Goal: Task Accomplishment & Management: Manage account settings

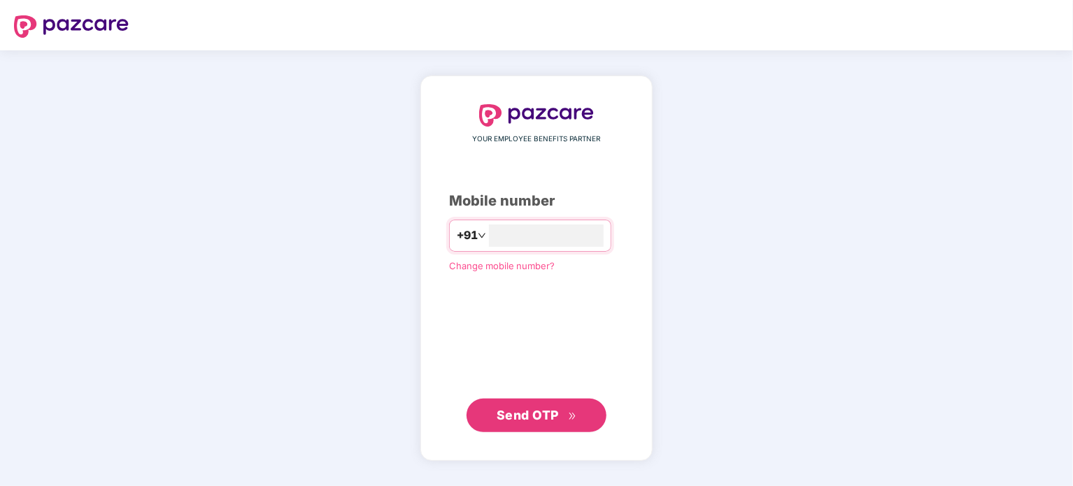
type input "**********"
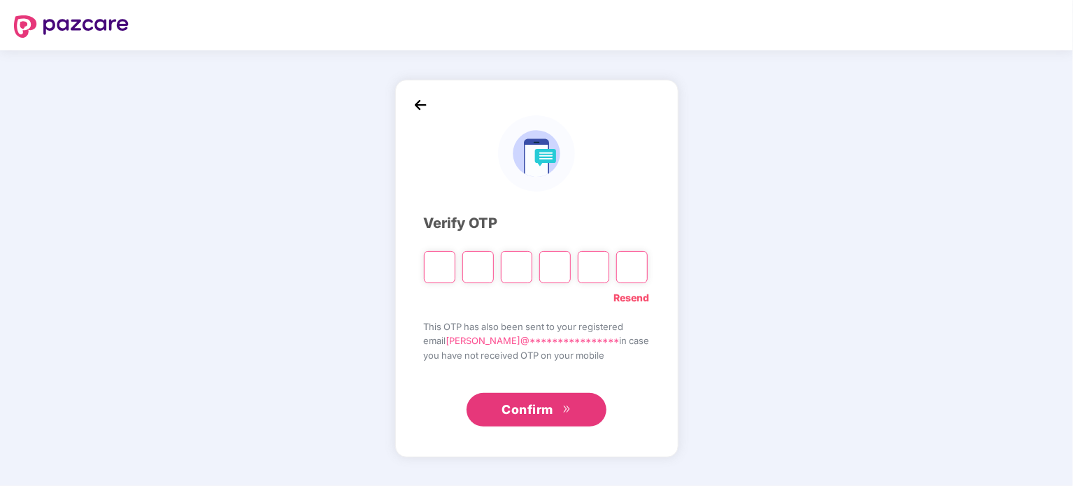
paste input "*"
type input "*"
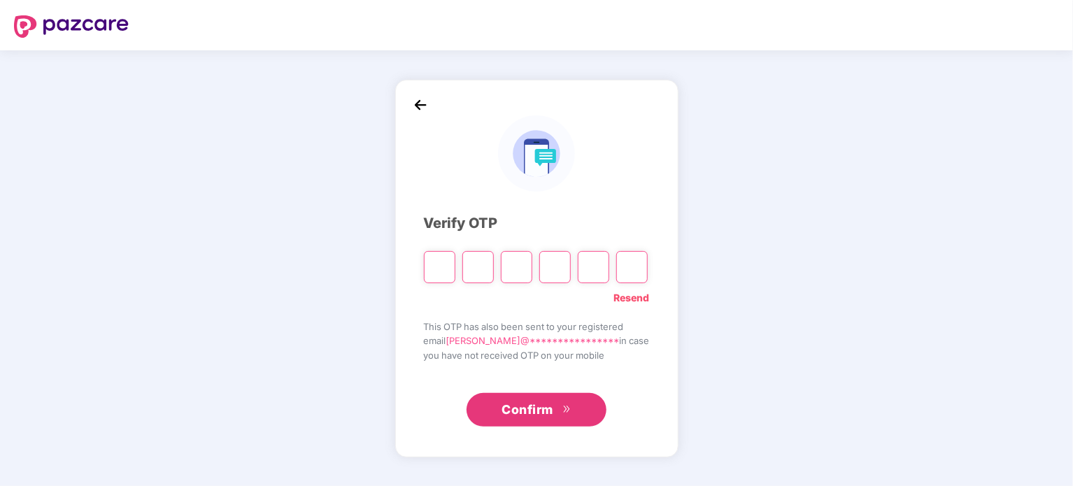
type input "*"
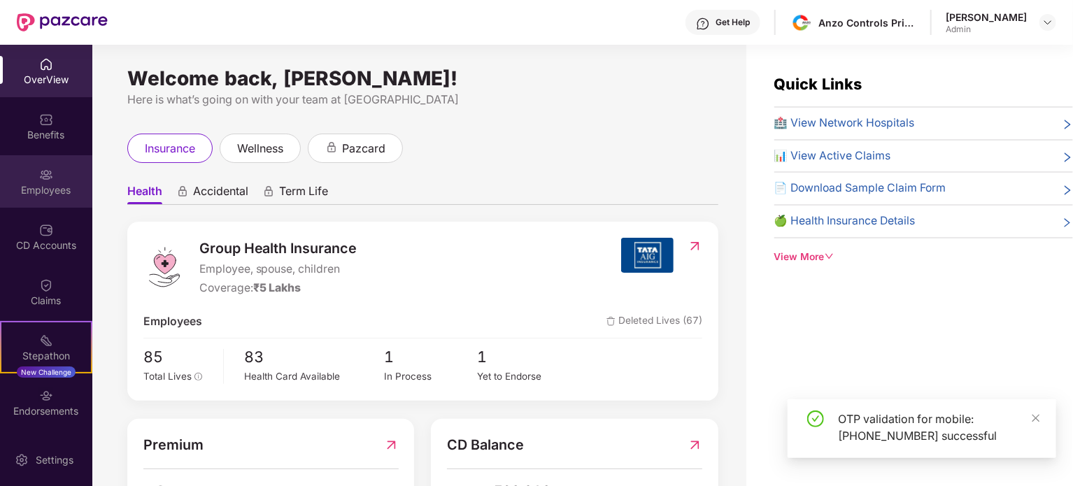
click at [31, 170] on div "Employees" at bounding box center [46, 181] width 92 height 52
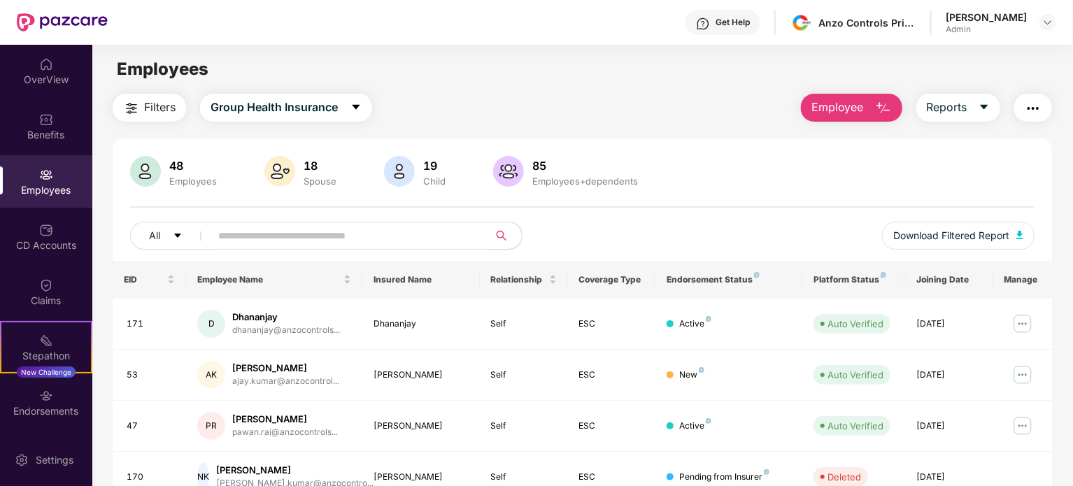
click at [269, 243] on input "text" at bounding box center [343, 235] width 251 height 21
type input "*****"
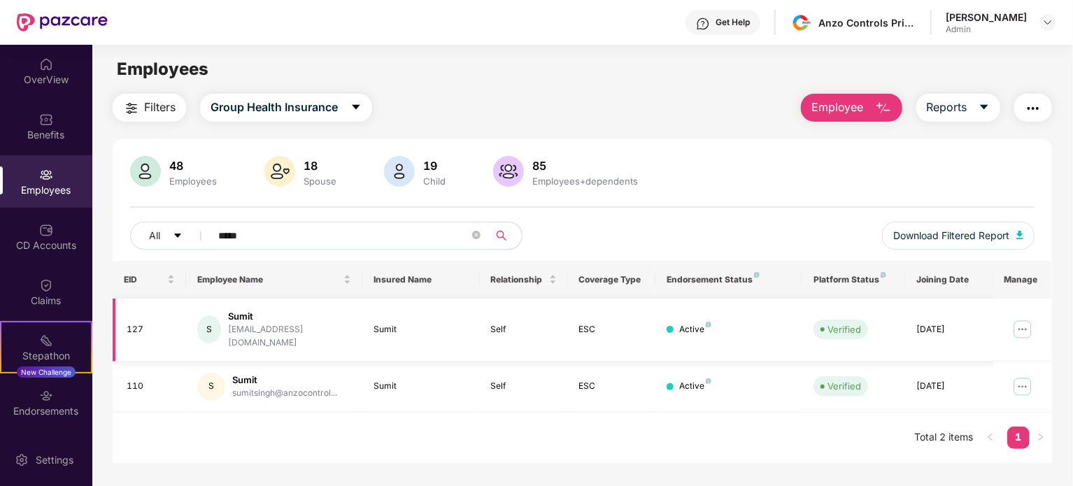
scroll to position [34, 0]
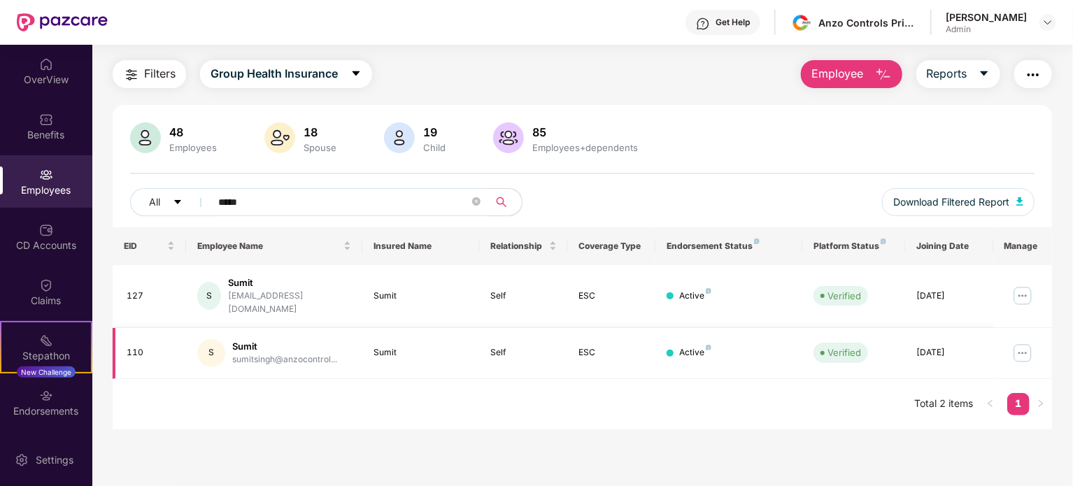
click at [1017, 342] on img at bounding box center [1023, 353] width 22 height 22
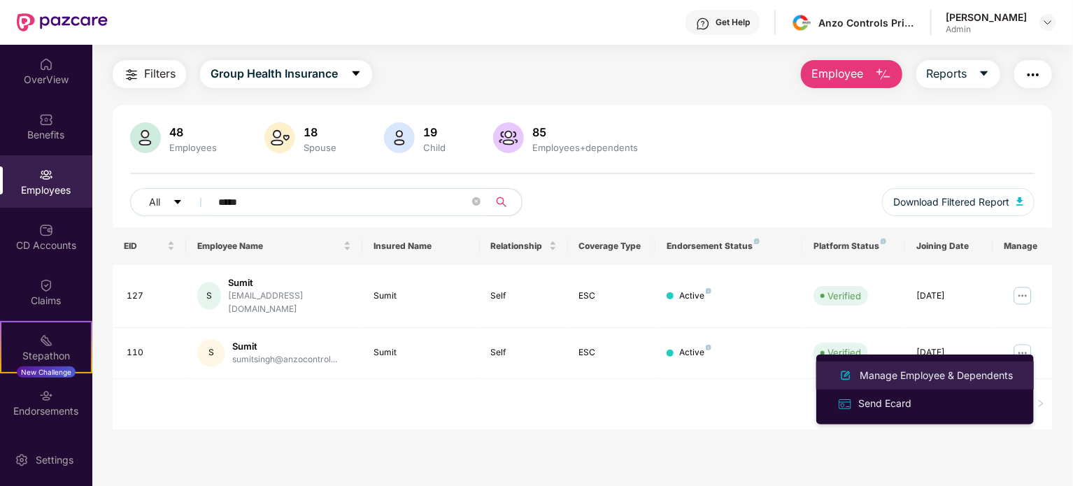
click at [935, 376] on div "Manage Employee & Dependents" at bounding box center [936, 375] width 159 height 15
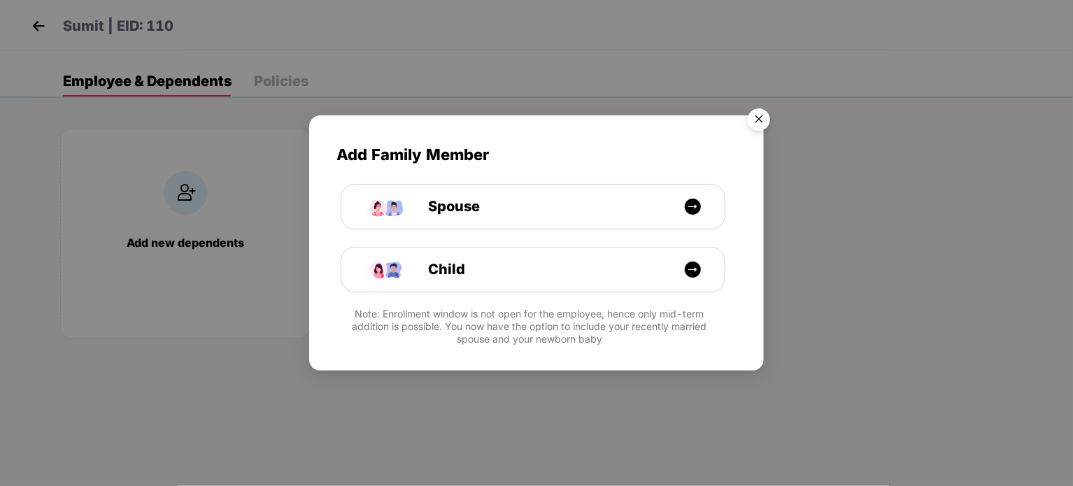
click at [754, 125] on img "Close" at bounding box center [758, 121] width 39 height 39
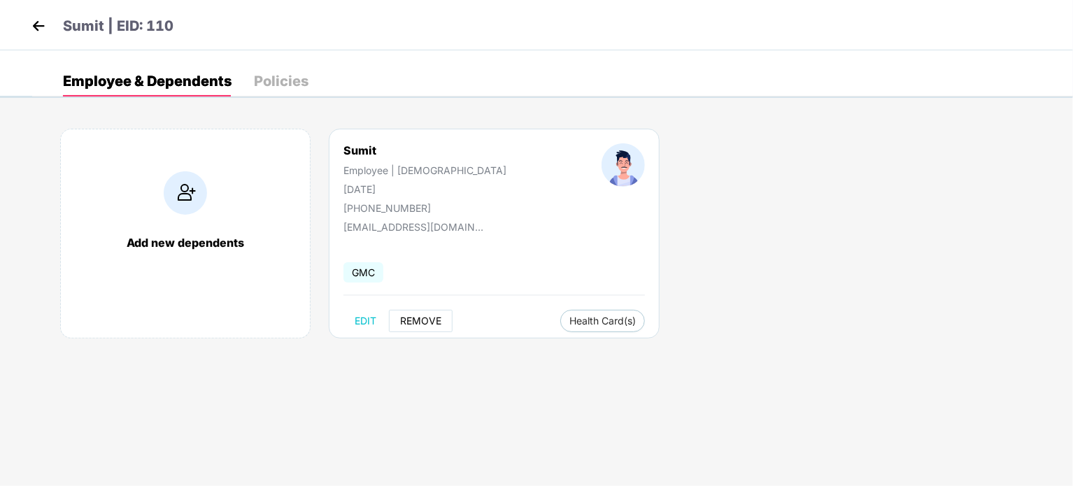
click at [415, 325] on span "REMOVE" at bounding box center [420, 321] width 41 height 11
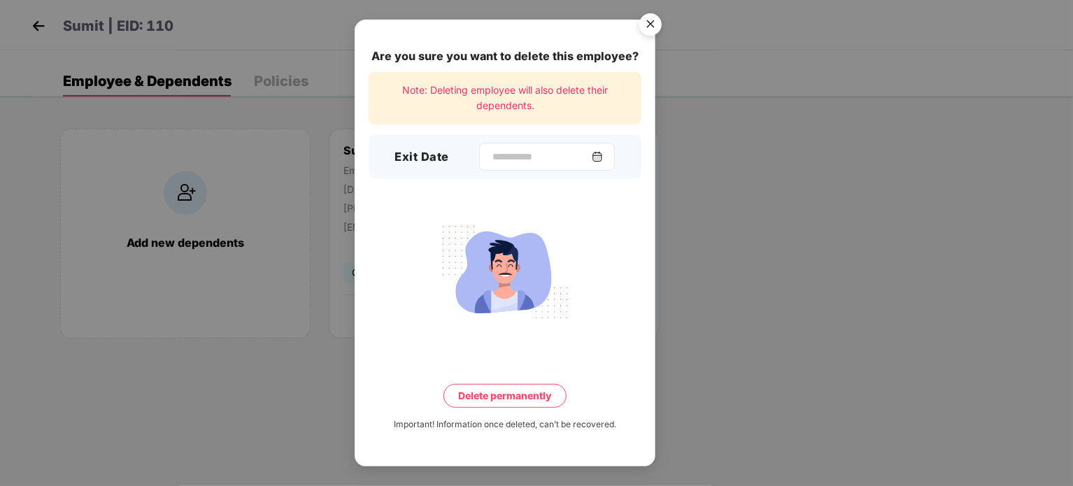
click at [611, 164] on div at bounding box center [547, 157] width 136 height 28
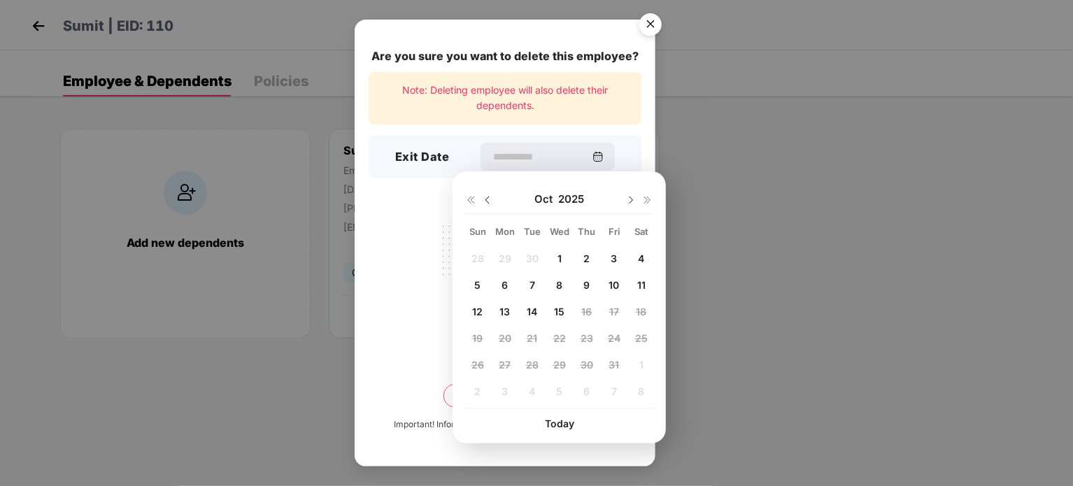
click at [554, 309] on span "15" at bounding box center [559, 312] width 10 height 12
type input "**********"
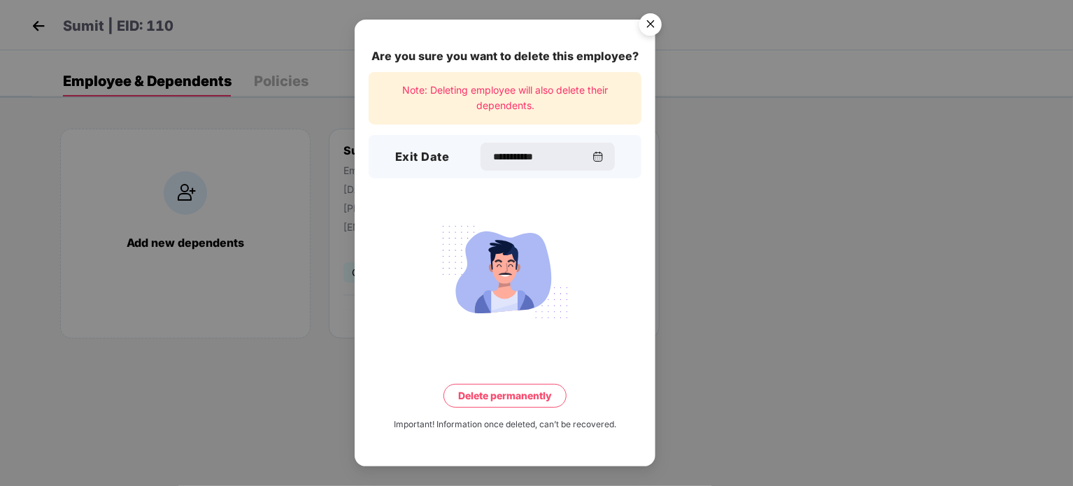
click at [496, 394] on button "Delete permanently" at bounding box center [505, 396] width 123 height 24
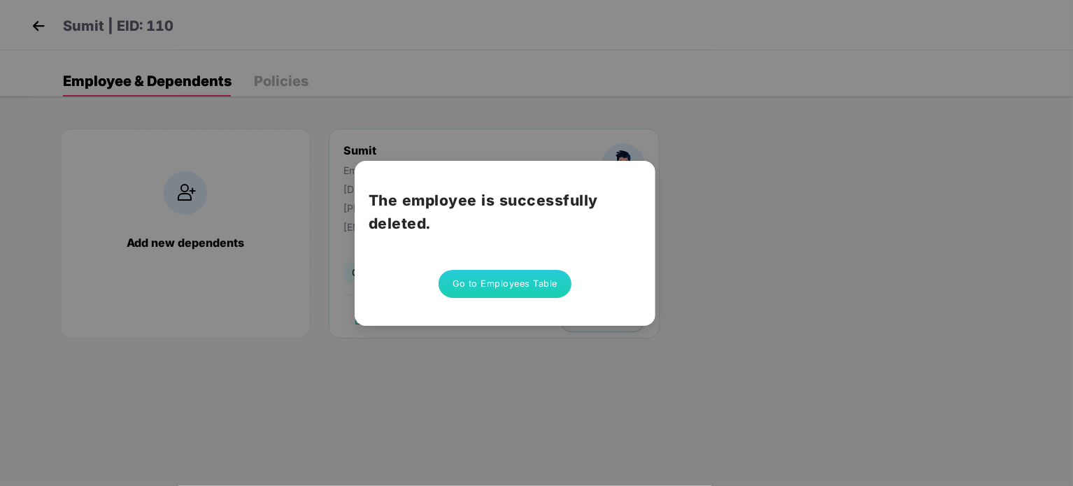
click at [522, 274] on button "Go to Employees Table" at bounding box center [505, 284] width 133 height 28
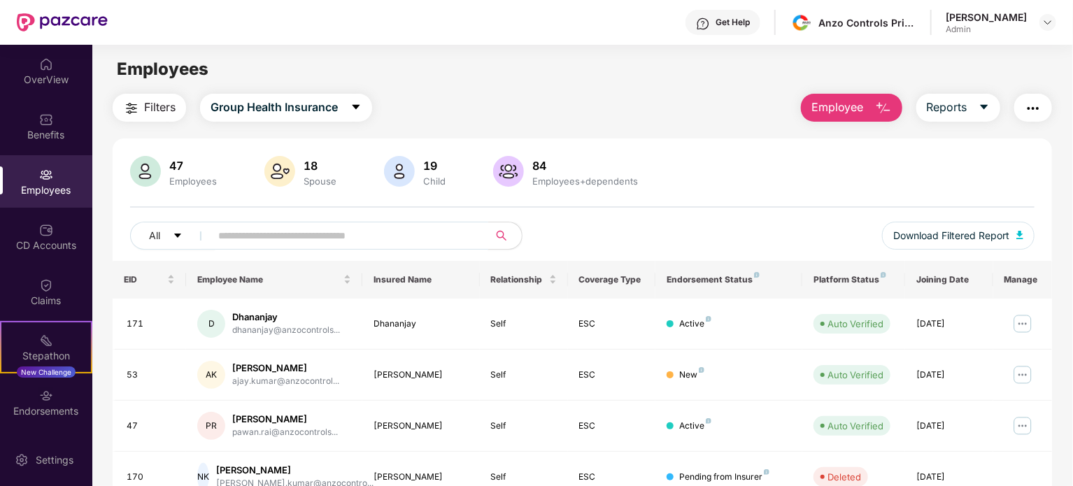
click at [319, 241] on input "text" at bounding box center [343, 235] width 251 height 21
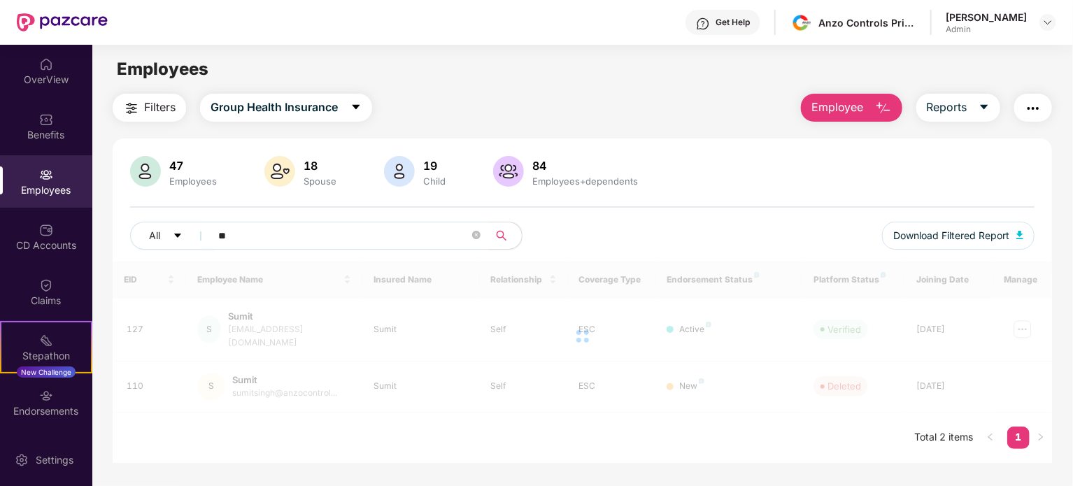
type input "*"
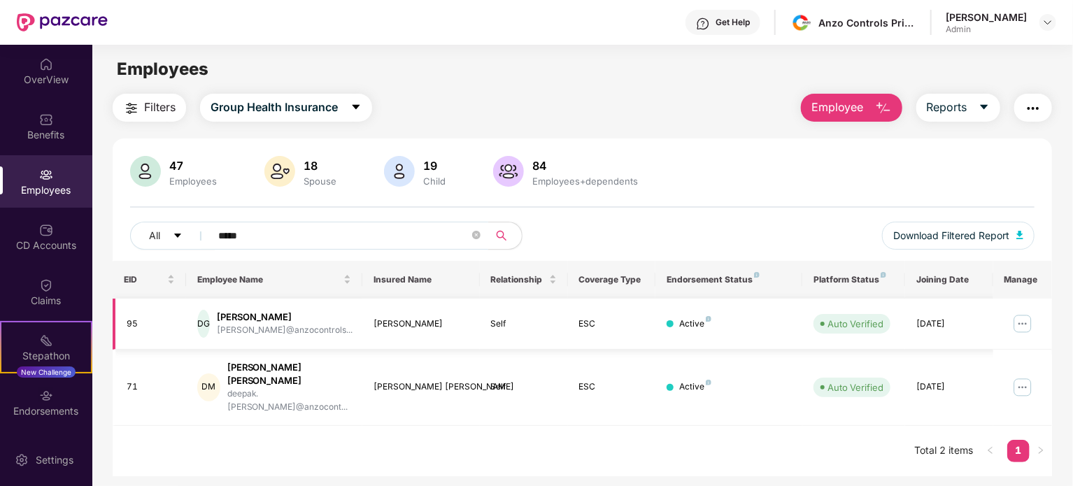
type input "*****"
click at [1021, 324] on img at bounding box center [1023, 324] width 22 height 22
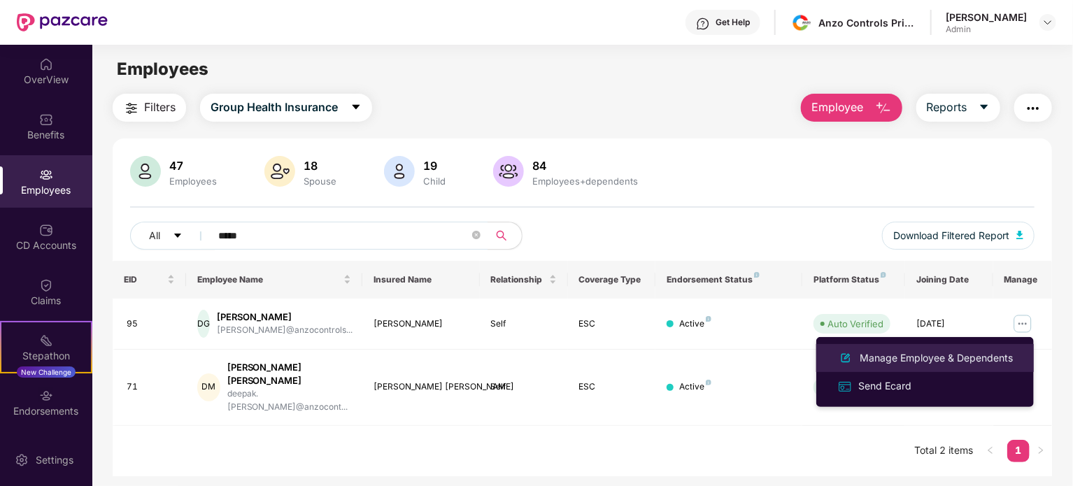
click at [928, 353] on div "Manage Employee & Dependents" at bounding box center [936, 358] width 159 height 15
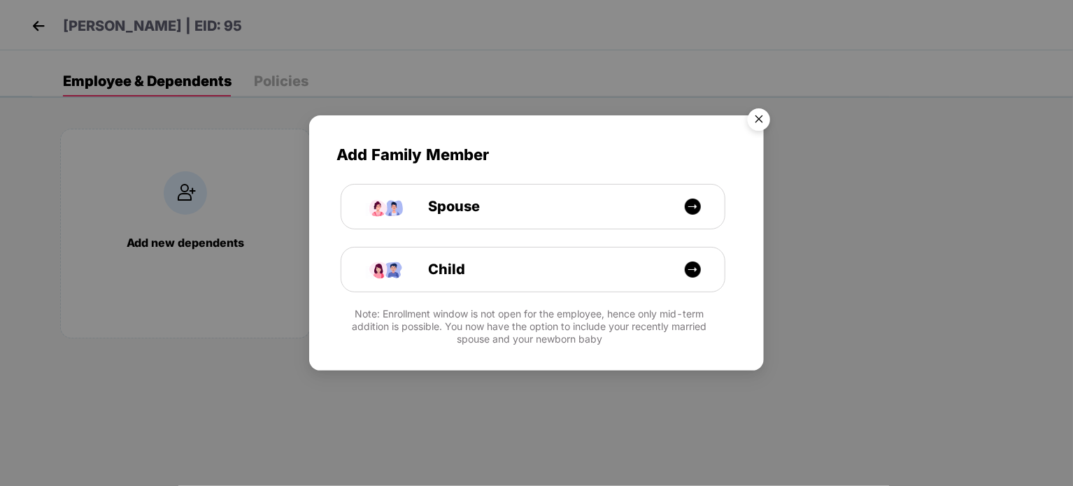
click at [761, 117] on img "Close" at bounding box center [758, 121] width 39 height 39
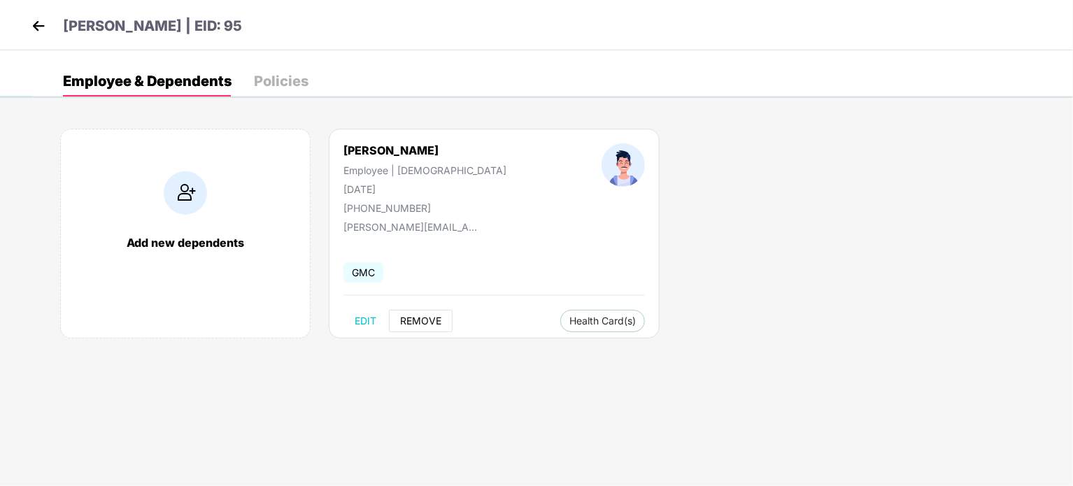
click at [406, 320] on span "REMOVE" at bounding box center [420, 321] width 41 height 11
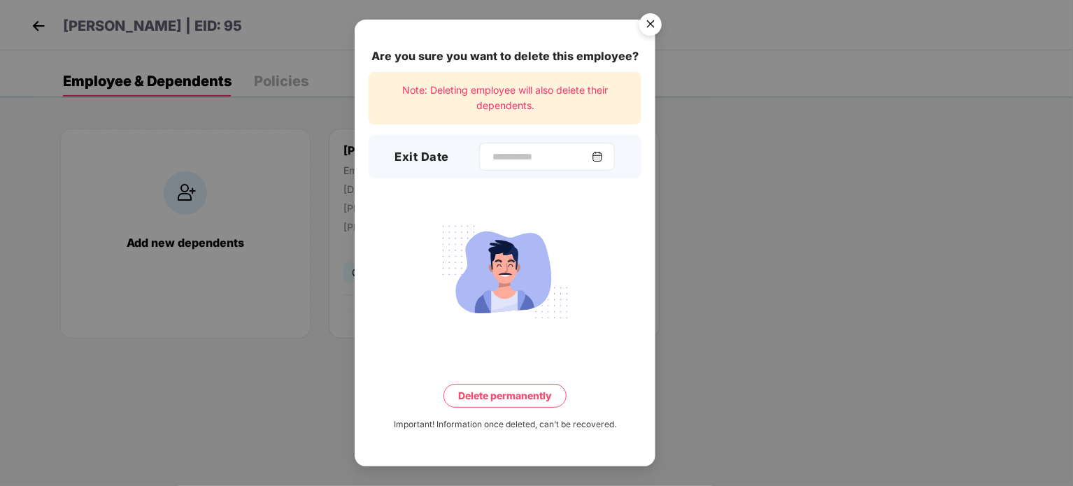
click at [613, 160] on div at bounding box center [547, 157] width 136 height 28
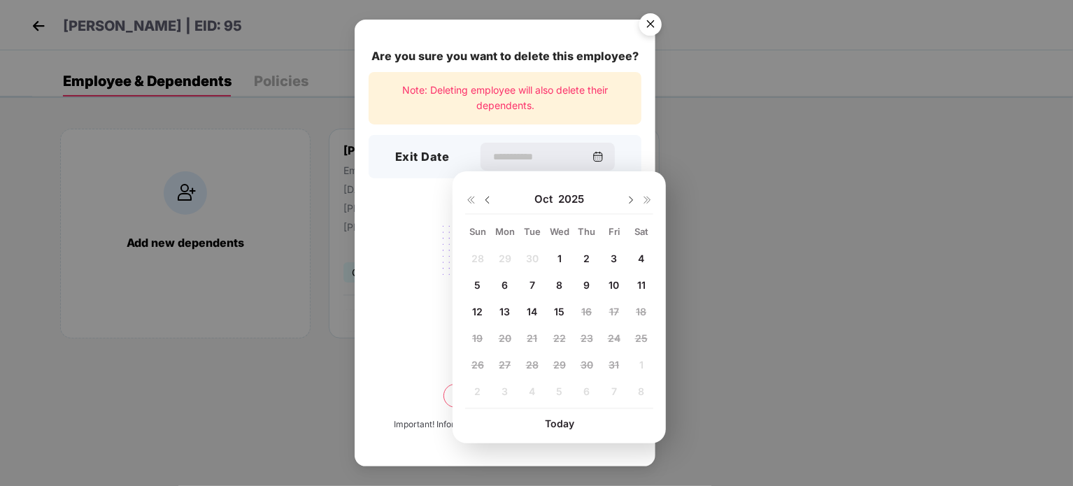
click at [557, 306] on span "15" at bounding box center [559, 312] width 10 height 12
type input "**********"
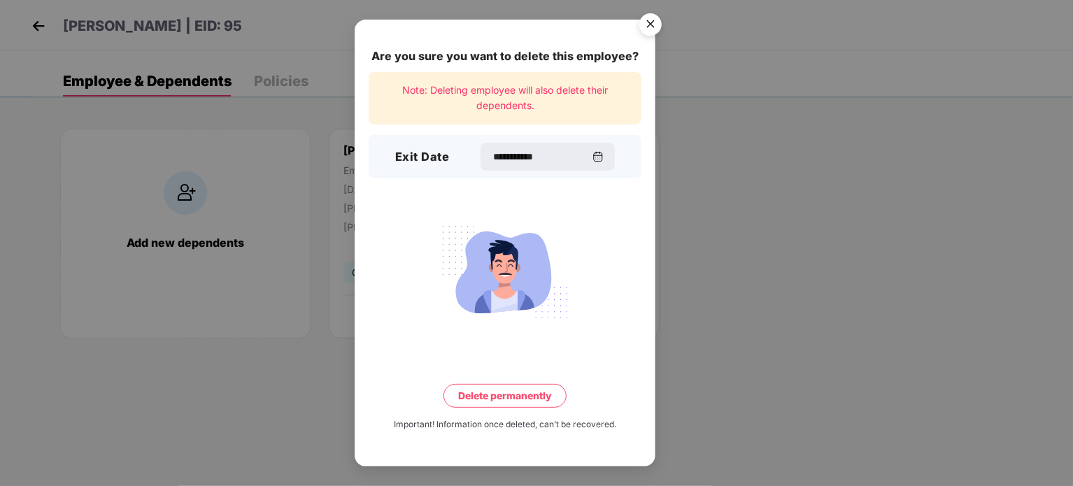
click at [524, 394] on button "Delete permanently" at bounding box center [505, 396] width 123 height 24
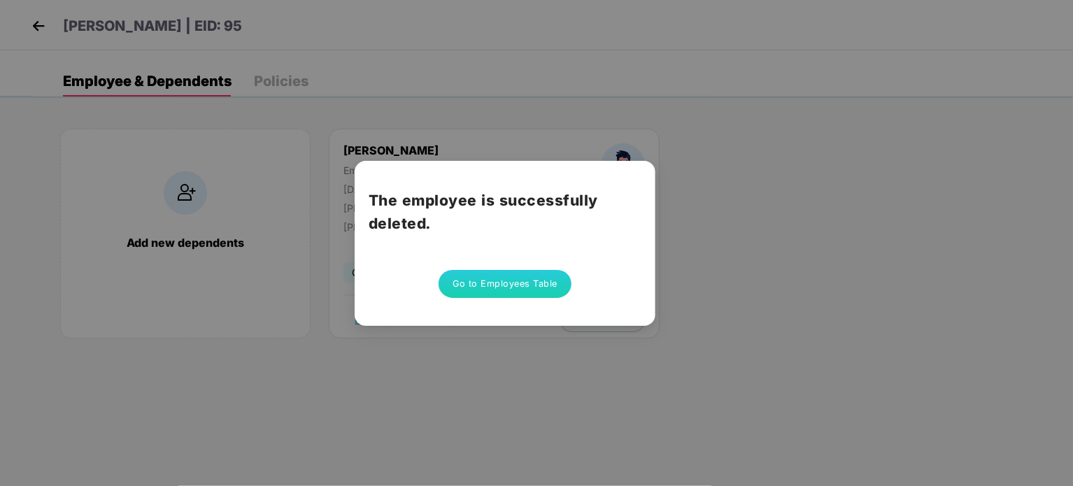
click at [523, 283] on button "Go to Employees Table" at bounding box center [505, 284] width 133 height 28
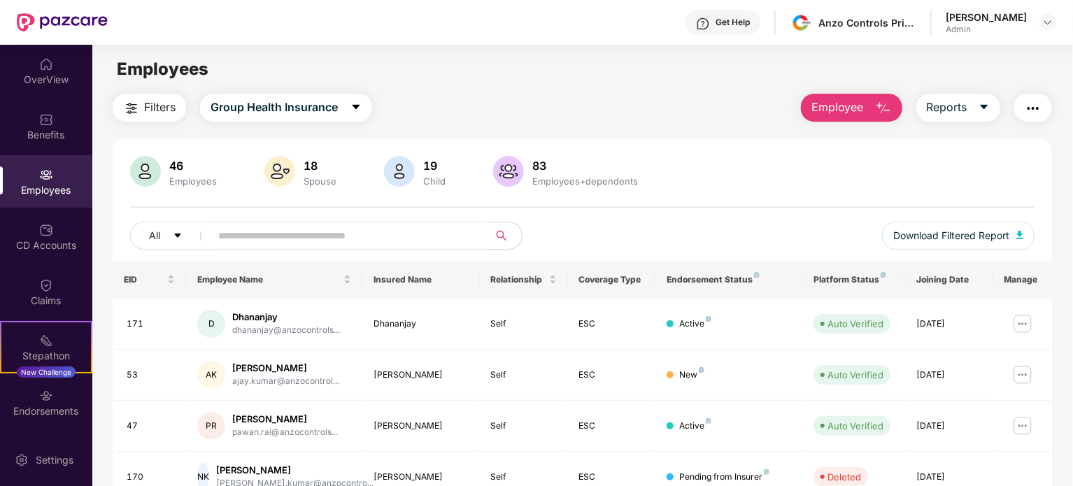
click at [302, 229] on input "text" at bounding box center [343, 235] width 251 height 21
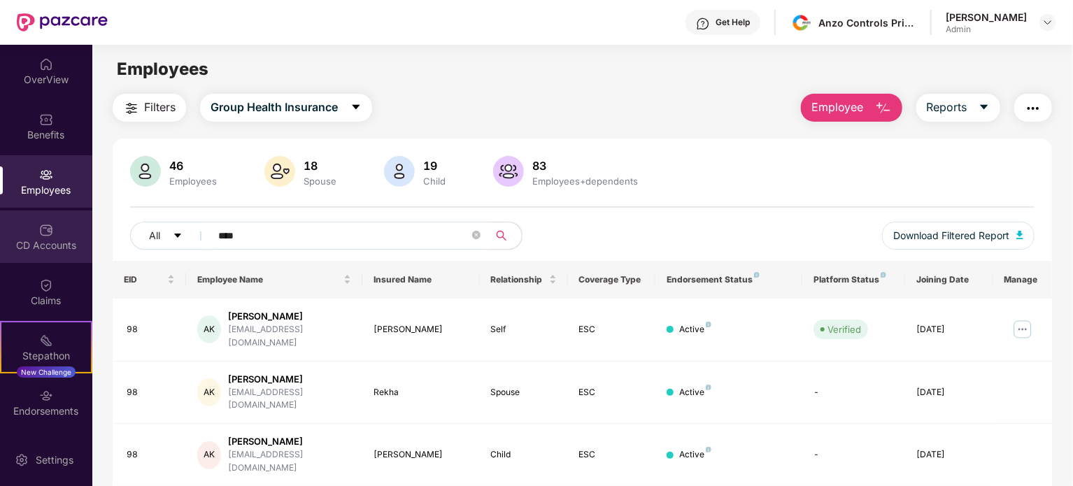
type input "****"
click at [39, 232] on img at bounding box center [46, 230] width 14 height 14
